Goal: Task Accomplishment & Management: Complete application form

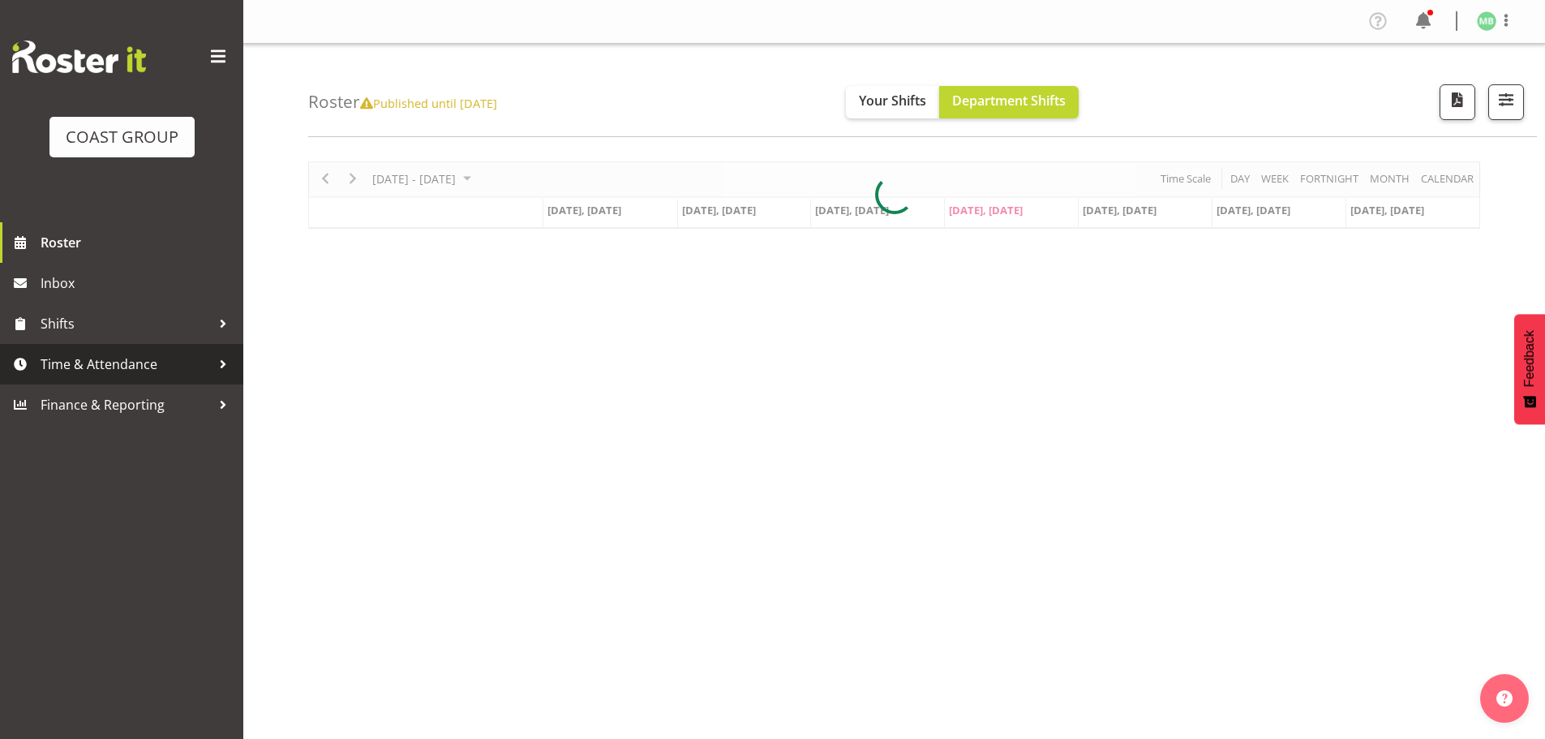
click at [122, 361] on span "Time & Attendance" at bounding box center [126, 364] width 170 height 24
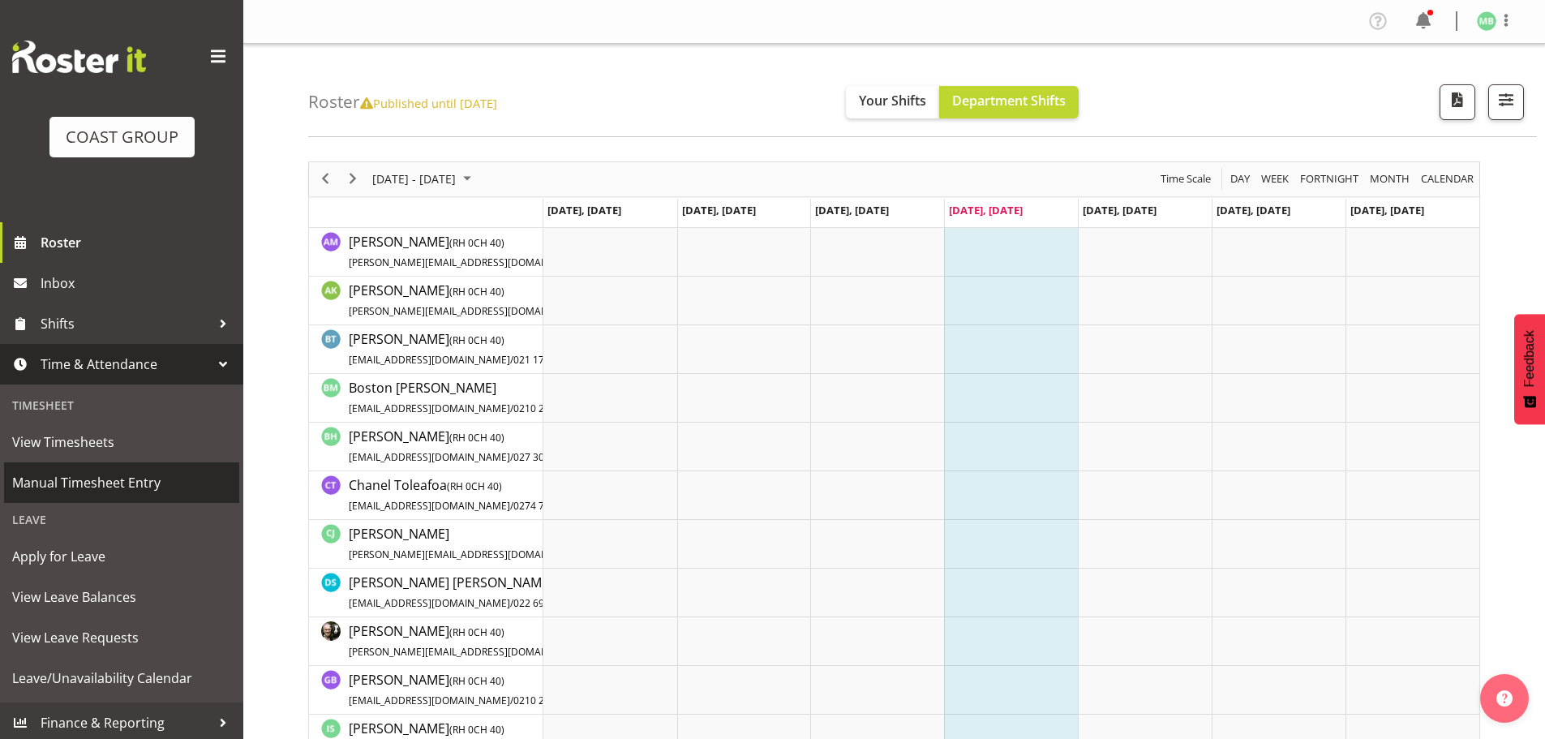
click at [134, 479] on span "Manual Timesheet Entry" at bounding box center [121, 482] width 219 height 24
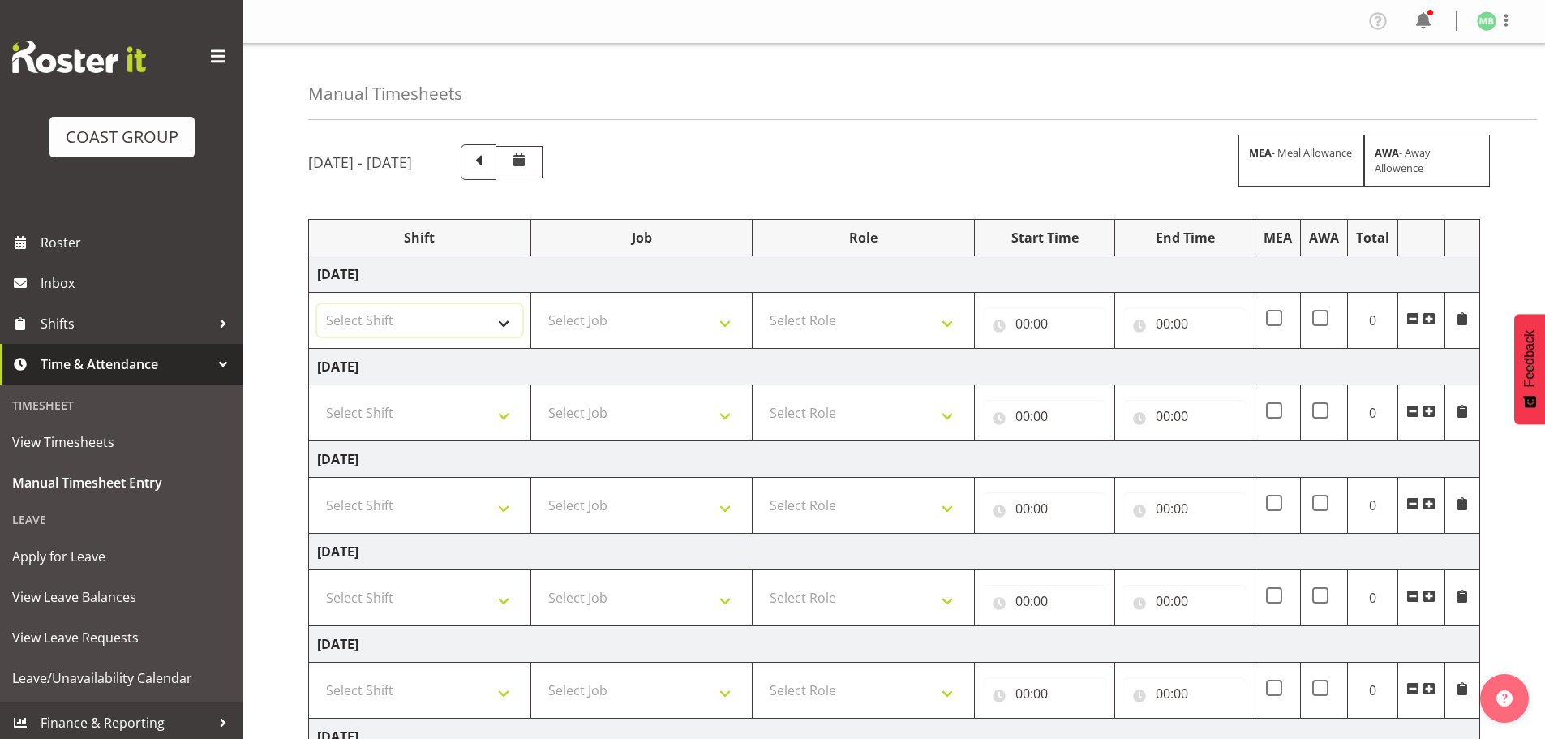
click at [457, 312] on select "Select Shift AKL SIGN ADMIN1 (LEAVE ALONE, DONT MAKE INACTIVE) DW ACCOUNT MANAG…" at bounding box center [419, 320] width 205 height 32
select select "16481"
click at [317, 304] on select "Select Shift AKL SIGN ADMIN1 (LEAVE ALONE, DONT MAKE INACTIVE) DW ACCOUNT MANAG…" at bounding box center [419, 320] width 205 height 32
click at [435, 417] on select "Select Shift AKL SIGN ADMIN1 (LEAVE ALONE, DONT MAKE INACTIVE) DW ACCOUNT MANAG…" at bounding box center [419, 413] width 205 height 32
select select "16481"
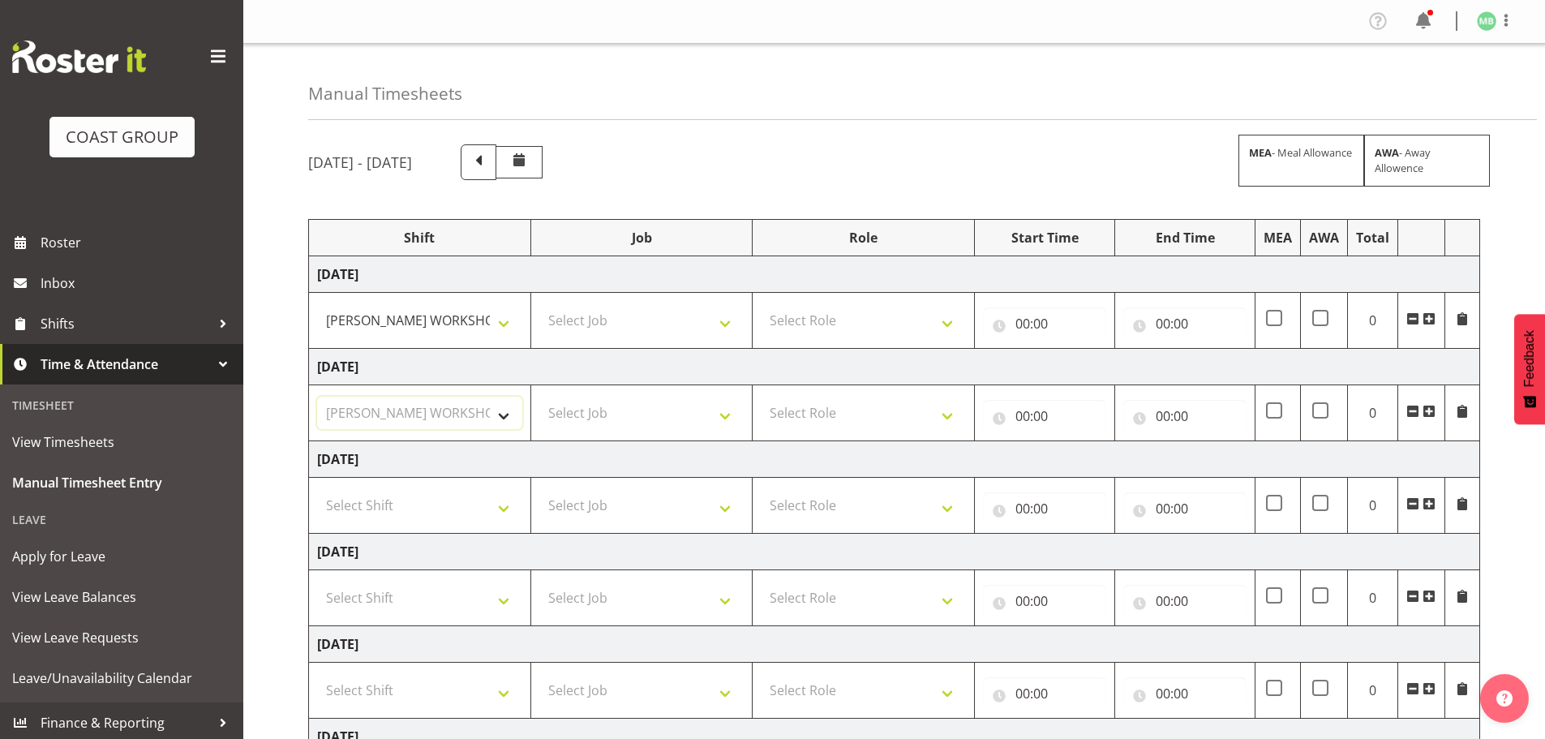
click at [317, 397] on select "Select Shift AKL SIGN ADMIN1 (LEAVE ALONE, DONT MAKE INACTIVE) DW ACCOUNT MANAG…" at bounding box center [419, 413] width 205 height 32
click at [598, 318] on select "Select Job 1 Carlton Events 1 Carlton Hamilton 1 Carlton Wellington 1 EHS WAREH…" at bounding box center [641, 320] width 205 height 32
select select "9466"
click at [539, 304] on select "Select Job 1 Carlton Events 1 Carlton Hamilton 1 Carlton Wellington 1 EHS WAREH…" at bounding box center [641, 320] width 205 height 32
click at [601, 406] on select "Select Job 1 Carlton Events 1 Carlton Hamilton 1 Carlton Wellington 1 EHS WAREH…" at bounding box center [641, 413] width 205 height 32
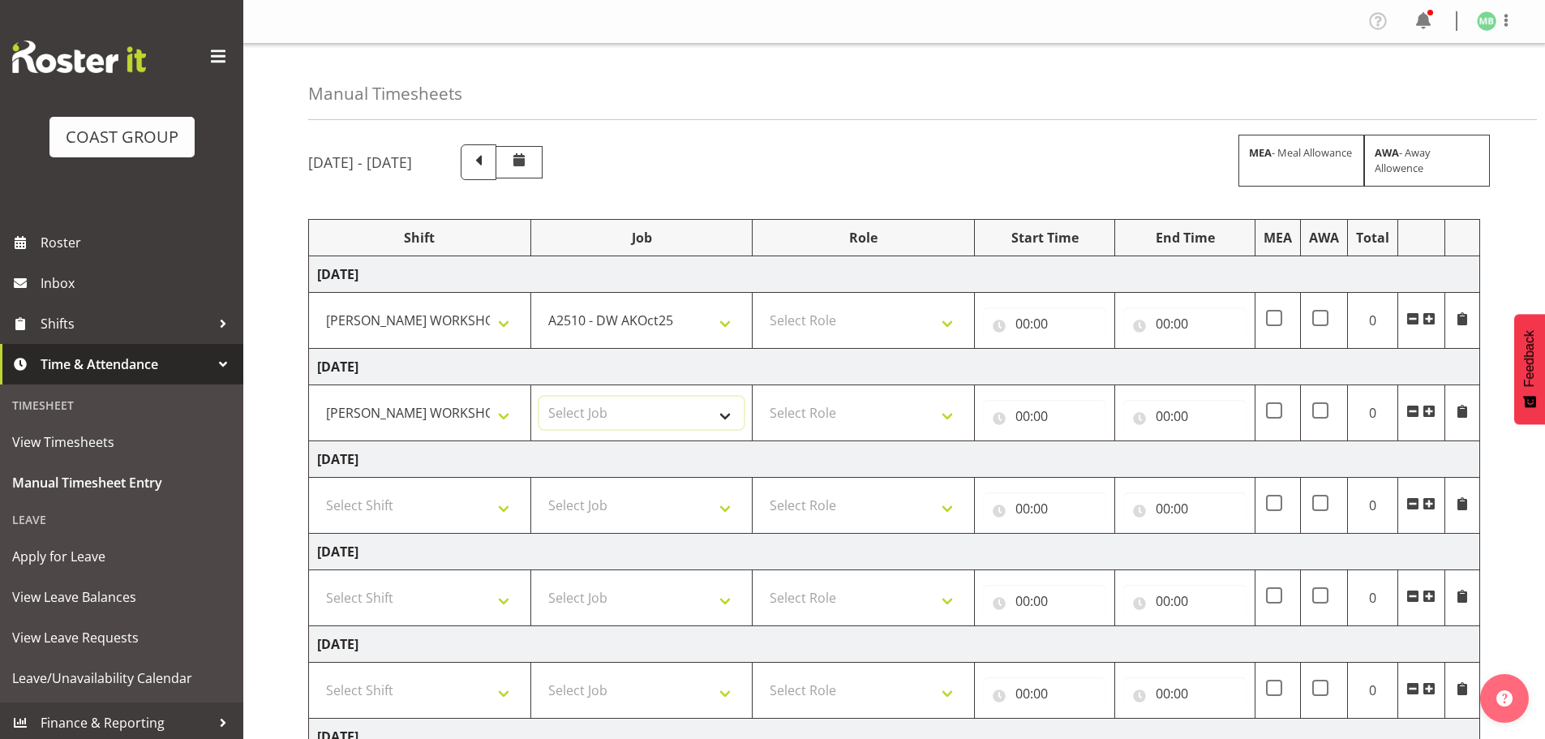
select select "9466"
click at [539, 397] on select "Select Job 1 Carlton Events 1 Carlton Hamilton 1 Carlton Wellington 1 EHS WAREH…" at bounding box center [641, 413] width 205 height 32
click at [856, 320] on select "Select Role FABRICATION DW" at bounding box center [863, 320] width 205 height 32
select select "543"
click at [761, 304] on select "Select Role FABRICATION DW" at bounding box center [863, 320] width 205 height 32
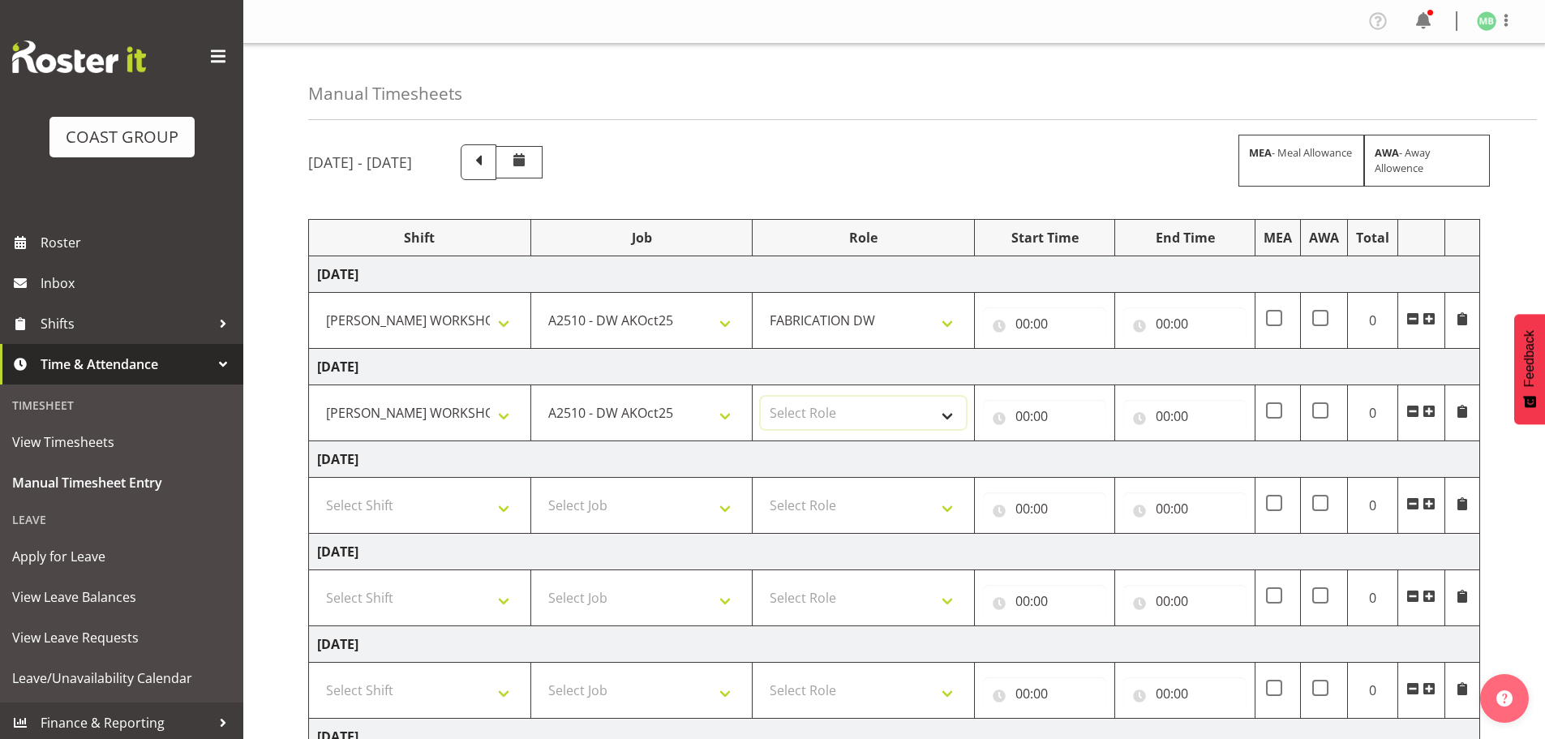
click at [829, 417] on select "Select Role FABRICATION DW" at bounding box center [863, 413] width 205 height 32
select select "543"
click at [761, 397] on select "Select Role FABRICATION DW" at bounding box center [863, 413] width 205 height 32
click at [1026, 320] on input "00:00" at bounding box center [1044, 323] width 123 height 32
click at [1091, 364] on select "00 01 02 03 04 05 06 07 08 09 10 11 12 13 14 15 16 17 18 19 20 21 22 23" at bounding box center [1094, 366] width 37 height 32
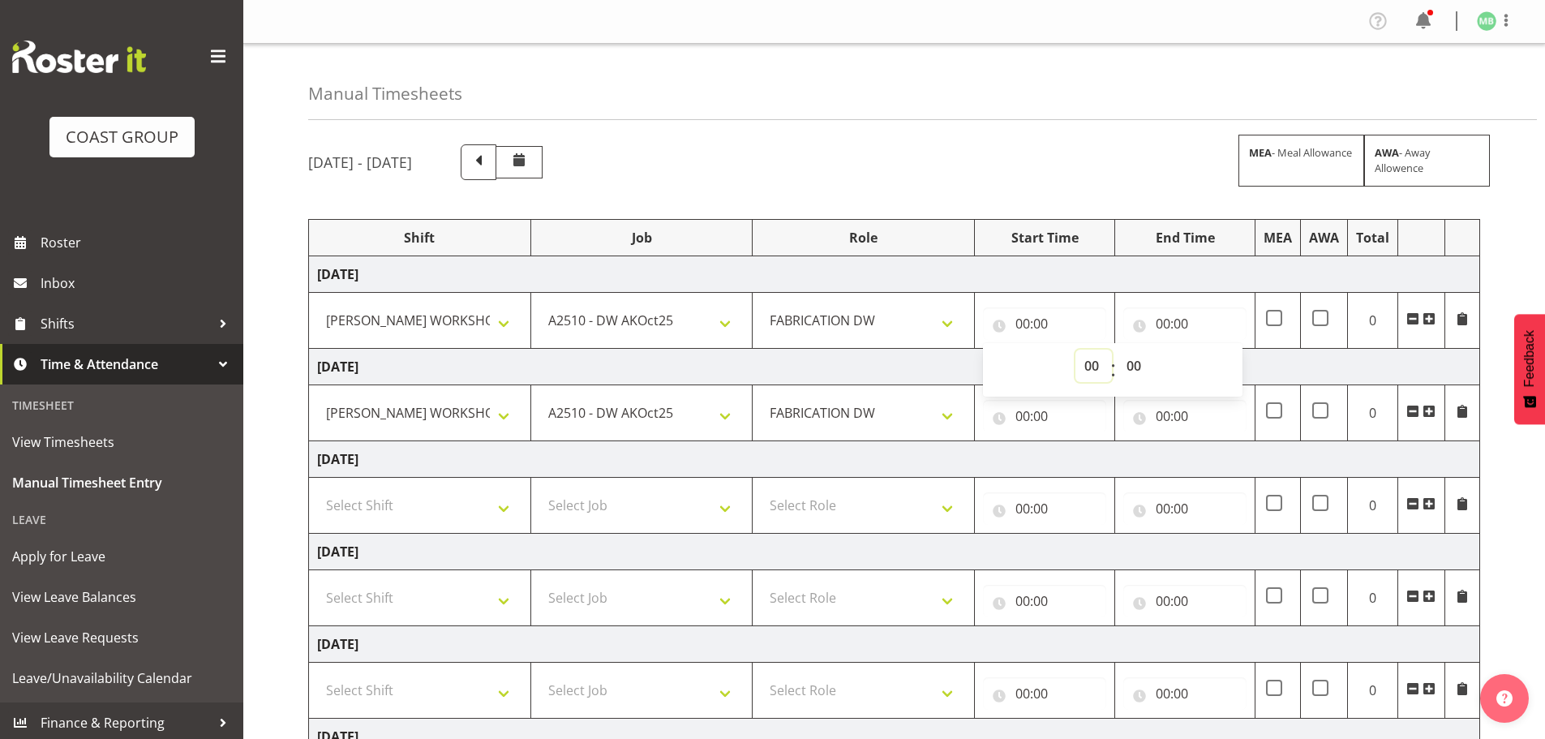
select select "6"
click at [1076, 350] on select "00 01 02 03 04 05 06 07 08 09 10 11 12 13 14 15 16 17 18 19 20 21 22 23" at bounding box center [1094, 366] width 37 height 32
type input "06:00"
click at [1163, 320] on input "00:00" at bounding box center [1184, 323] width 123 height 32
click at [1226, 363] on select "00 01 02 03 04 05 06 07 08 09 10 11 12 13 14 15 16 17 18 19 20 21 22 23" at bounding box center [1234, 366] width 37 height 32
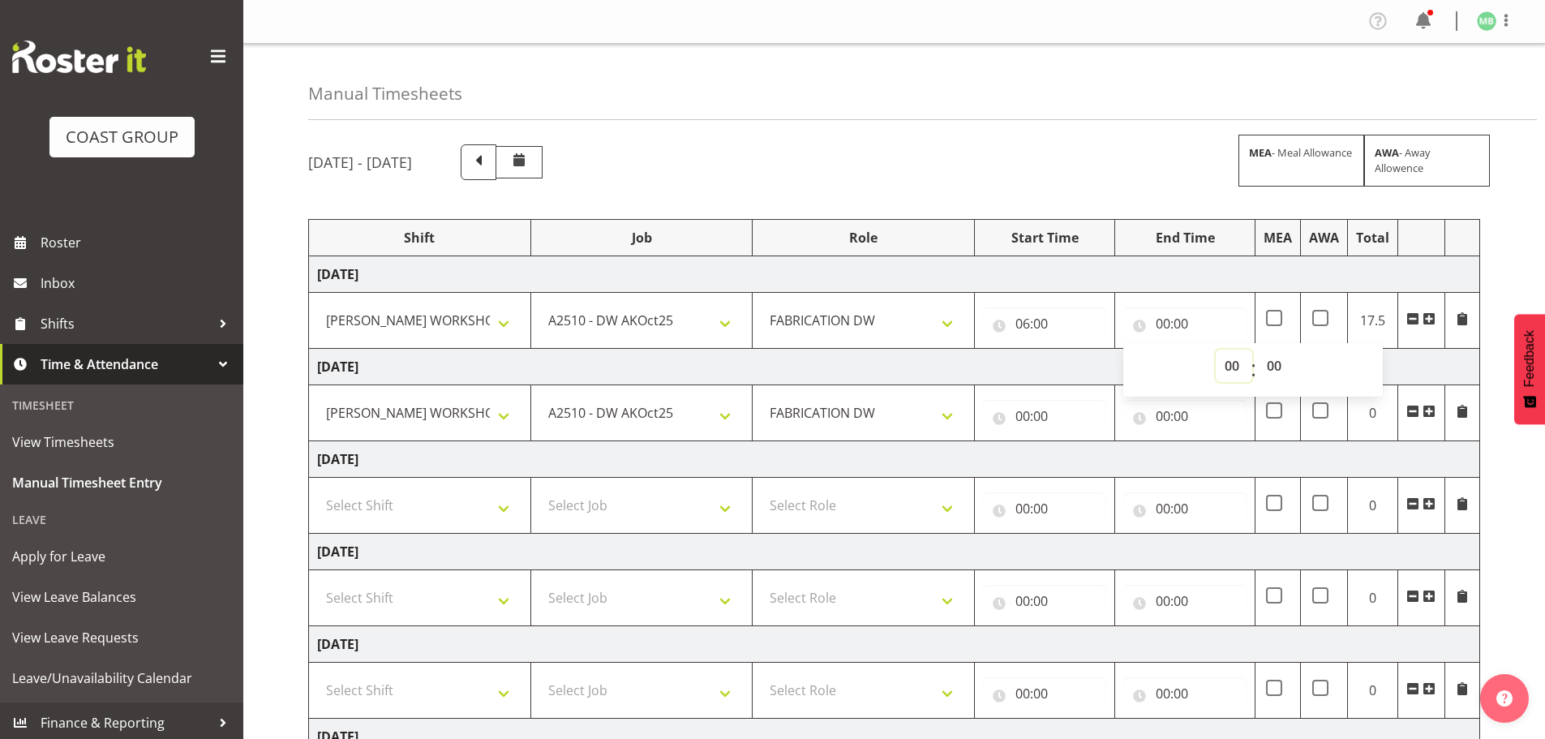
select select "14"
click at [1216, 350] on select "00 01 02 03 04 05 06 07 08 09 10 11 12 13 14 15 16 17 18 19 20 21 22 23" at bounding box center [1234, 366] width 37 height 32
type input "14:00"
drag, startPoint x: 1277, startPoint y: 363, endPoint x: 1277, endPoint y: 350, distance: 12.2
click at [1277, 363] on select "00 01 02 03 04 05 06 07 08 09 10 11 12 13 14 15 16 17 18 19 20 21 22 23 24 25 2…" at bounding box center [1276, 366] width 37 height 32
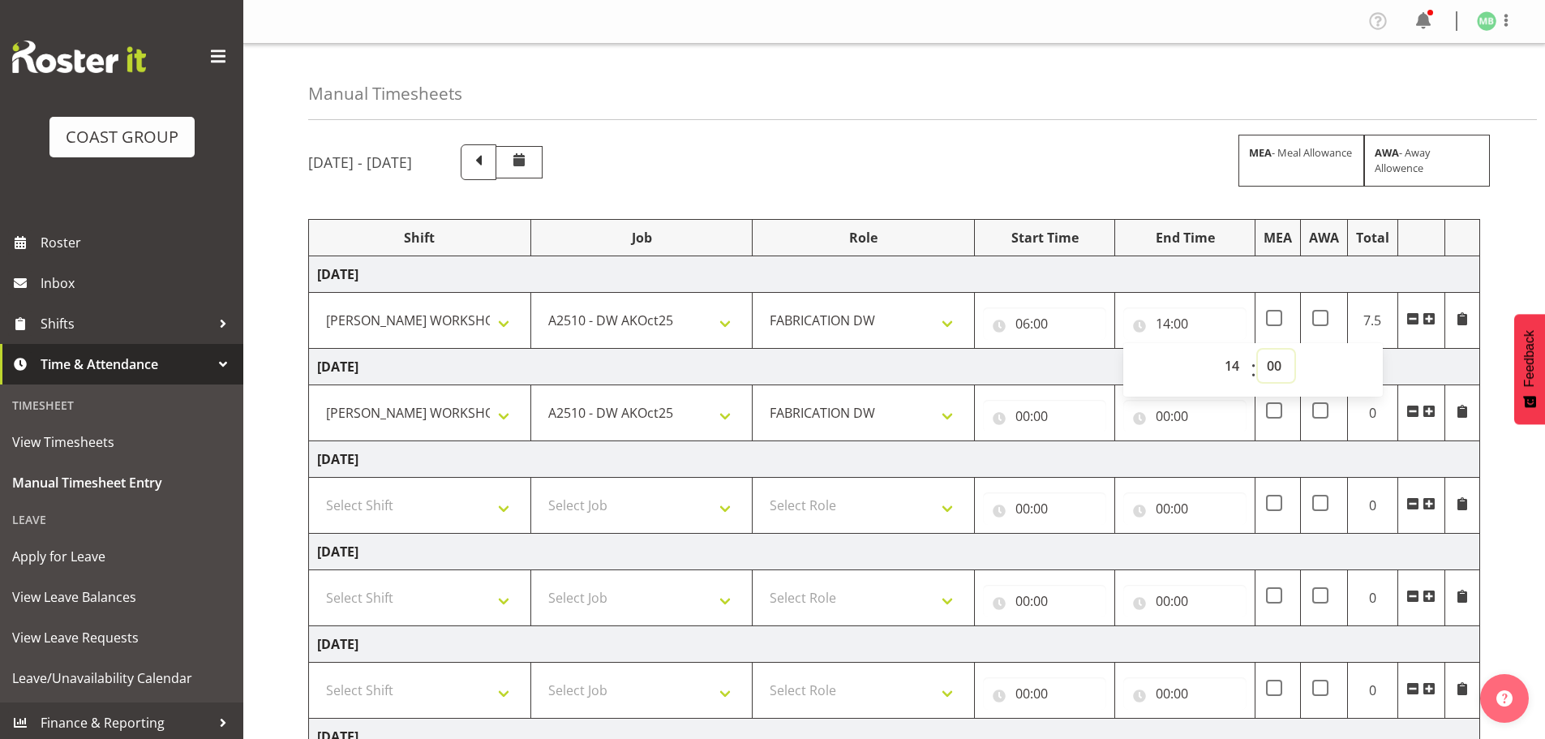
select select "30"
click at [1258, 350] on select "00 01 02 03 04 05 06 07 08 09 10 11 12 13 14 15 16 17 18 19 20 21 22 23 24 25 2…" at bounding box center [1276, 366] width 37 height 32
type input "14:30"
click at [1022, 412] on input "00:00" at bounding box center [1044, 416] width 123 height 32
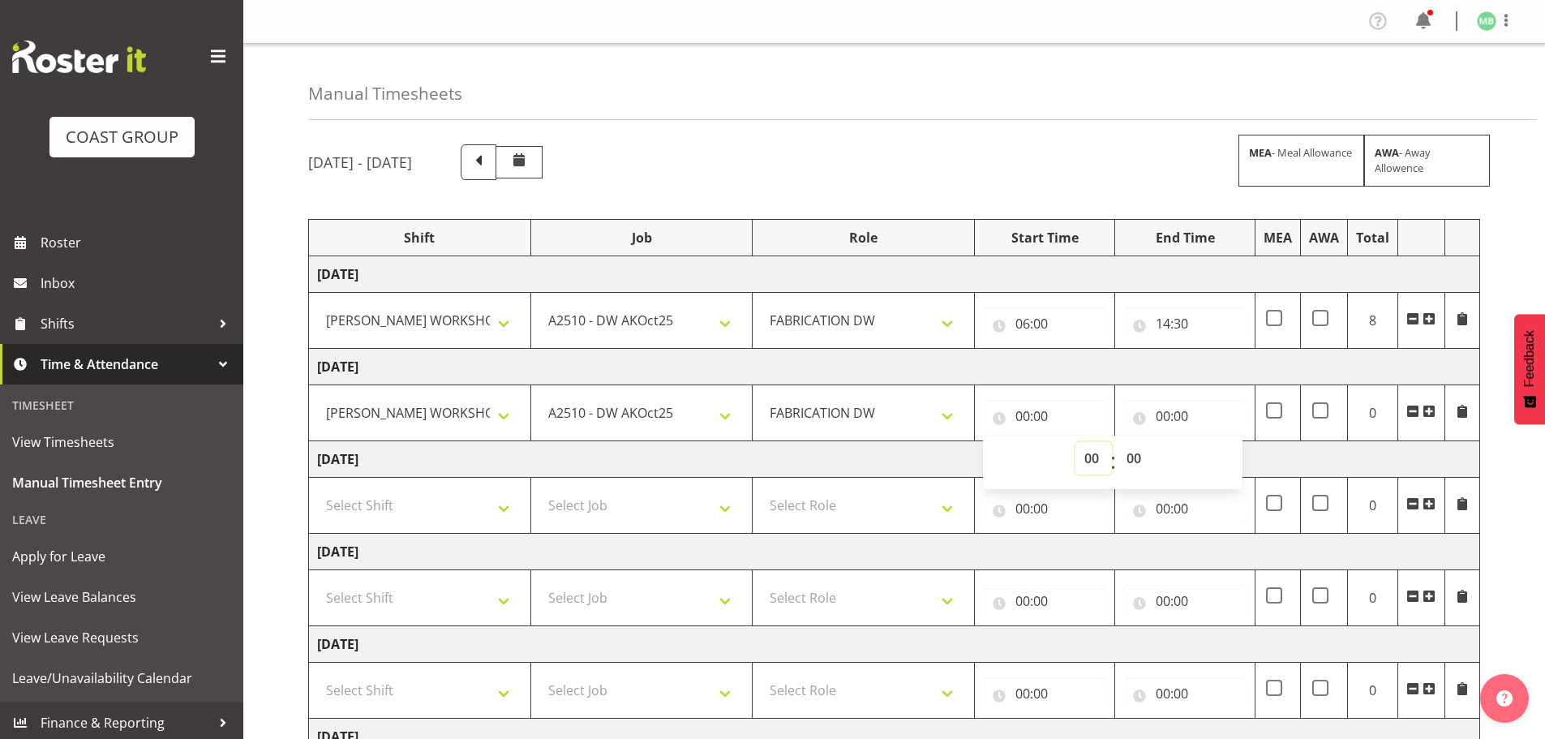
click at [1087, 455] on select "00 01 02 03 04 05 06 07 08 09 10 11 12 13 14 15 16 17 18 19 20 21 22 23" at bounding box center [1094, 458] width 37 height 32
select select "6"
click at [1076, 442] on select "00 01 02 03 04 05 06 07 08 09 10 11 12 13 14 15 16 17 18 19 20 21 22 23" at bounding box center [1094, 458] width 37 height 32
type input "06:00"
click at [1162, 413] on input "00:00" at bounding box center [1184, 416] width 123 height 32
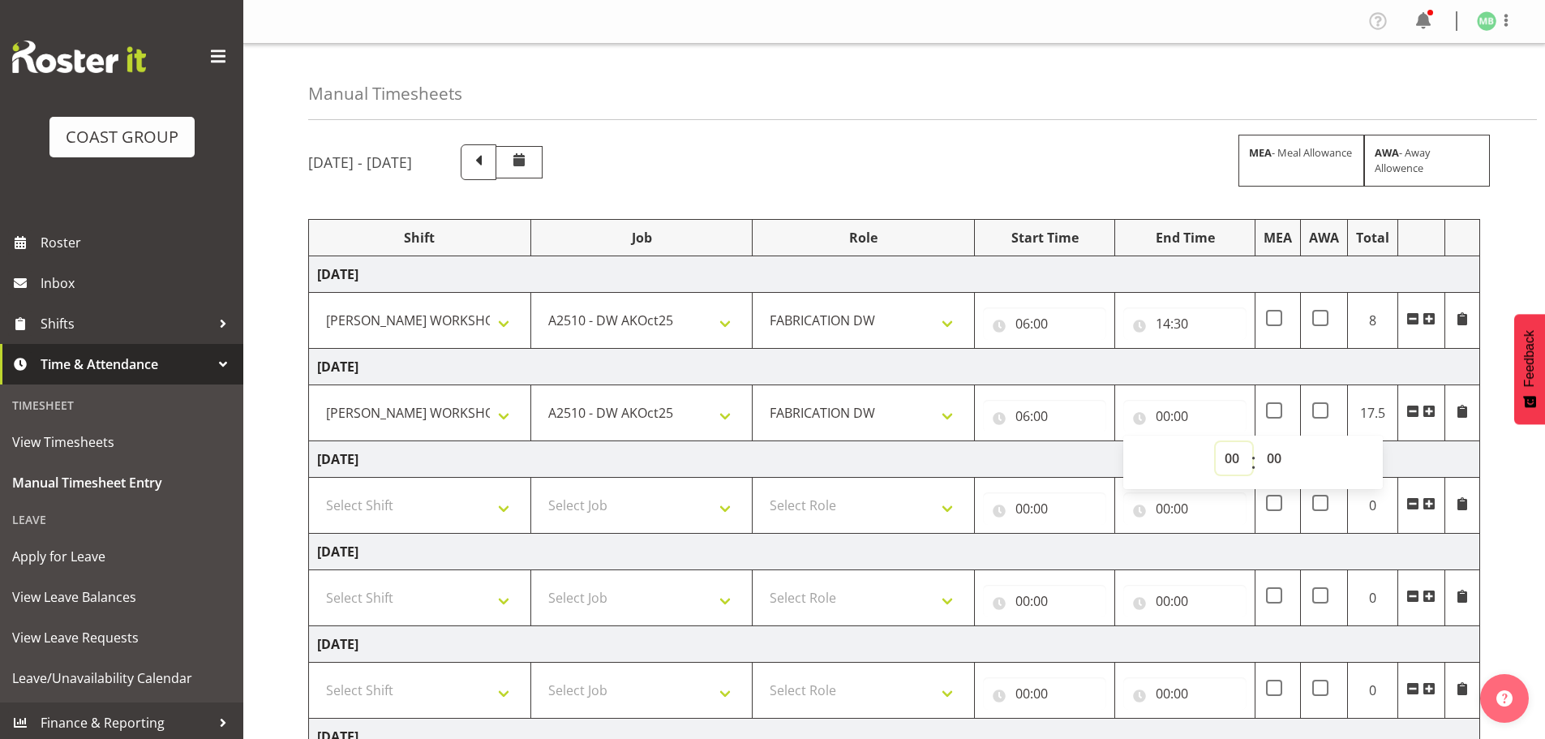
click at [1235, 462] on select "00 01 02 03 04 05 06 07 08 09 10 11 12 13 14 15 16 17 18 19 20 21 22 23" at bounding box center [1234, 458] width 37 height 32
select select "14"
click at [1216, 442] on select "00 01 02 03 04 05 06 07 08 09 10 11 12 13 14 15 16 17 18 19 20 21 22 23" at bounding box center [1234, 458] width 37 height 32
type input "14:00"
click at [1273, 457] on select "00 01 02 03 04 05 06 07 08 09 10 11 12 13 14 15 16 17 18 19 20 21 22 23 24 25 2…" at bounding box center [1276, 458] width 37 height 32
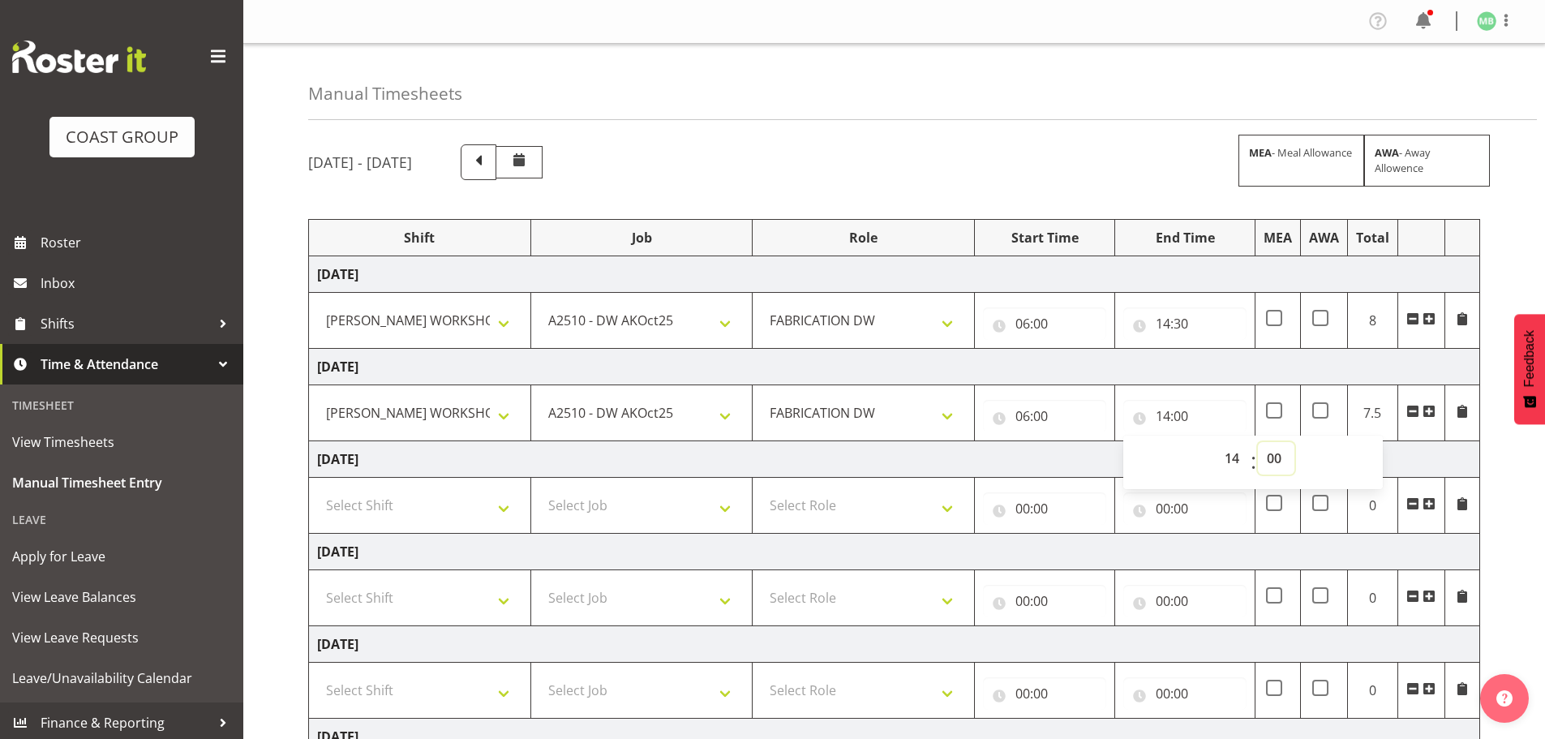
select select "30"
click at [1258, 442] on select "00 01 02 03 04 05 06 07 08 09 10 11 12 13 14 15 16 17 18 19 20 21 22 23 24 25 2…" at bounding box center [1276, 458] width 37 height 32
type input "14:30"
click at [1504, 547] on div "October 8th - October 14th 2025 MEA - Meal Allowance AWA - Away Allowence Shift…" at bounding box center [926, 563] width 1237 height 862
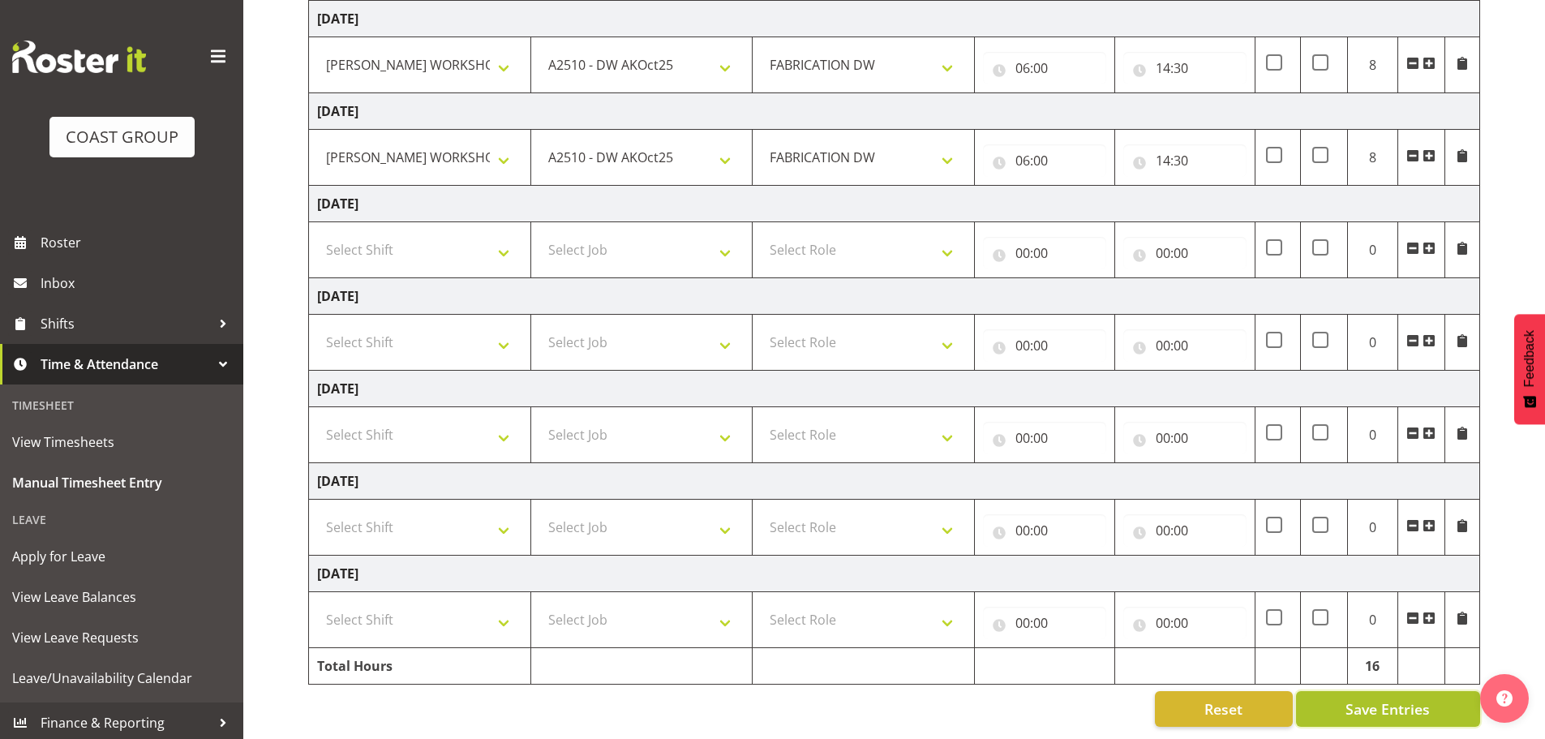
click at [1377, 698] on span "Save Entries" at bounding box center [1388, 708] width 84 height 21
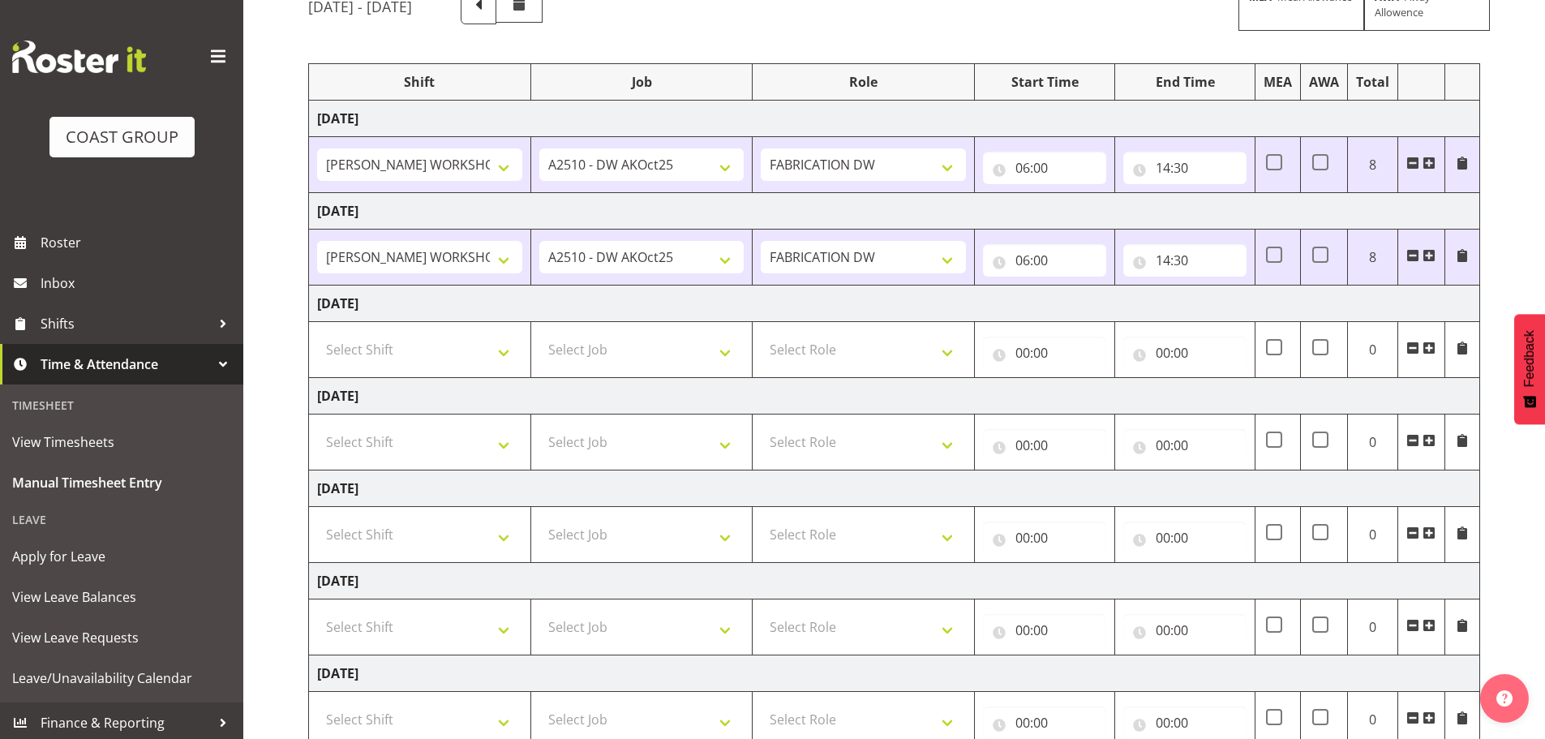
scroll to position [0, 0]
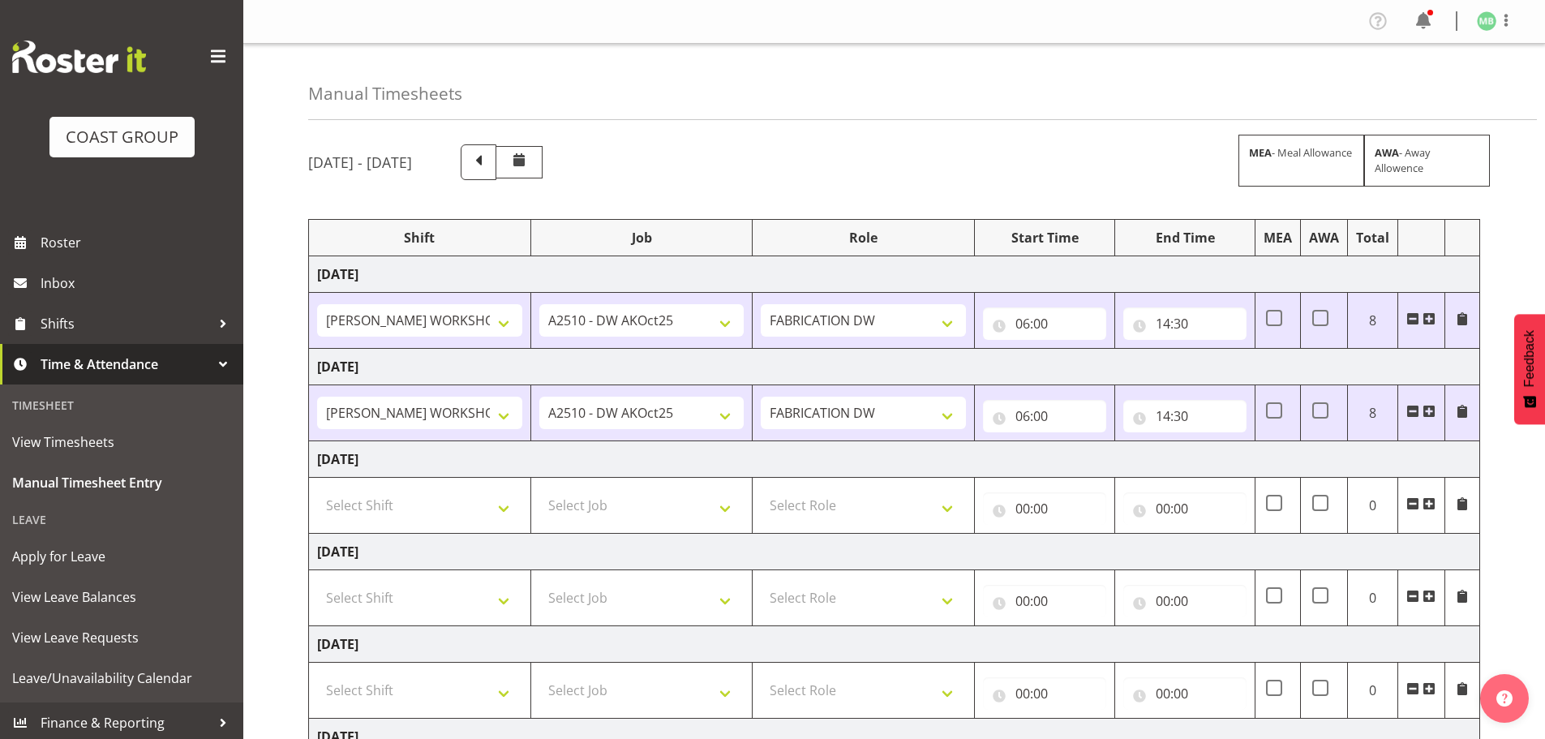
drag, startPoint x: 1542, startPoint y: 1, endPoint x: 1116, endPoint y: 101, distance: 437.4
click at [1116, 101] on div "Manual Timesheets" at bounding box center [922, 82] width 1229 height 76
click at [1505, 20] on span at bounding box center [1506, 20] width 19 height 19
click at [1437, 82] on link "Log Out" at bounding box center [1438, 85] width 156 height 29
